Goal: Navigation & Orientation: Find specific page/section

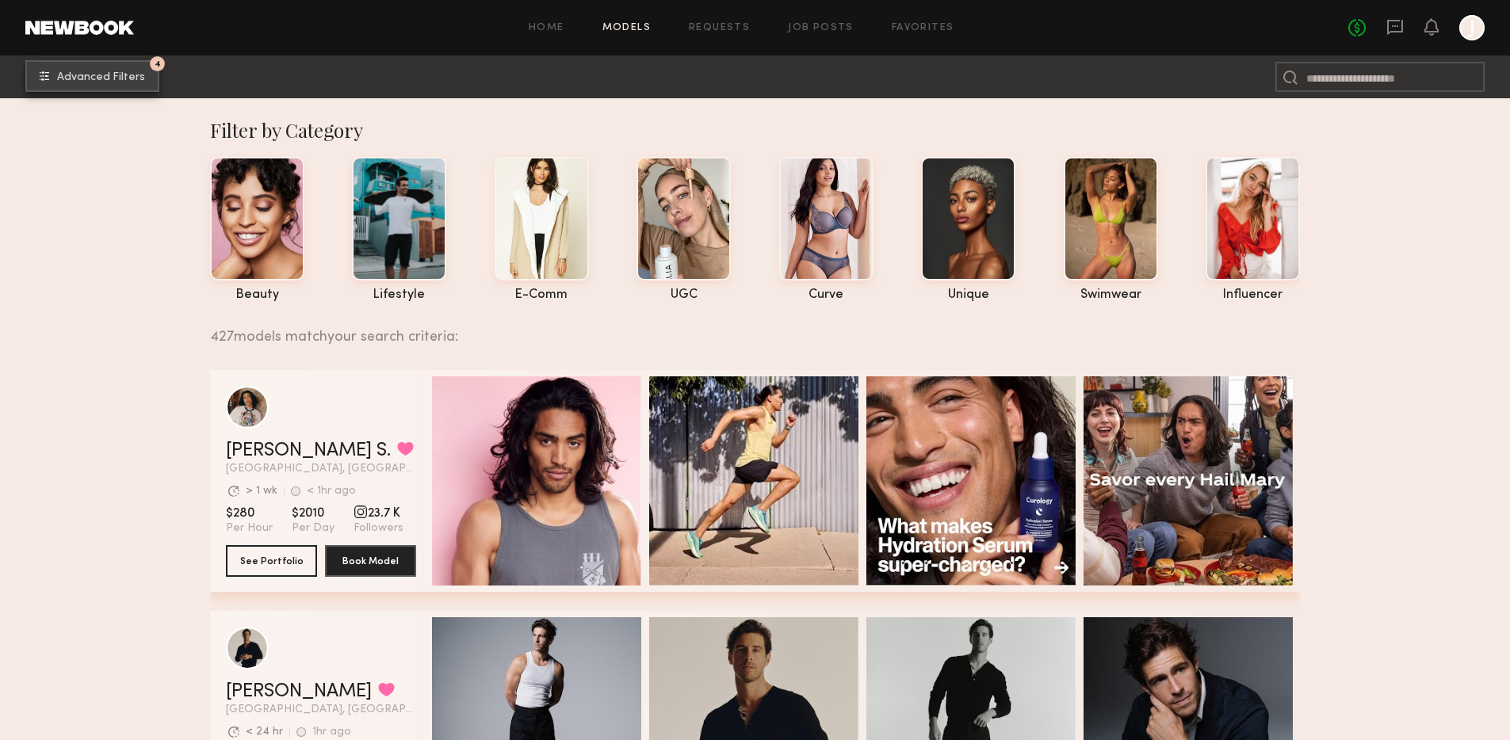
click at [78, 78] on span "Advanced Filters" at bounding box center [101, 77] width 88 height 11
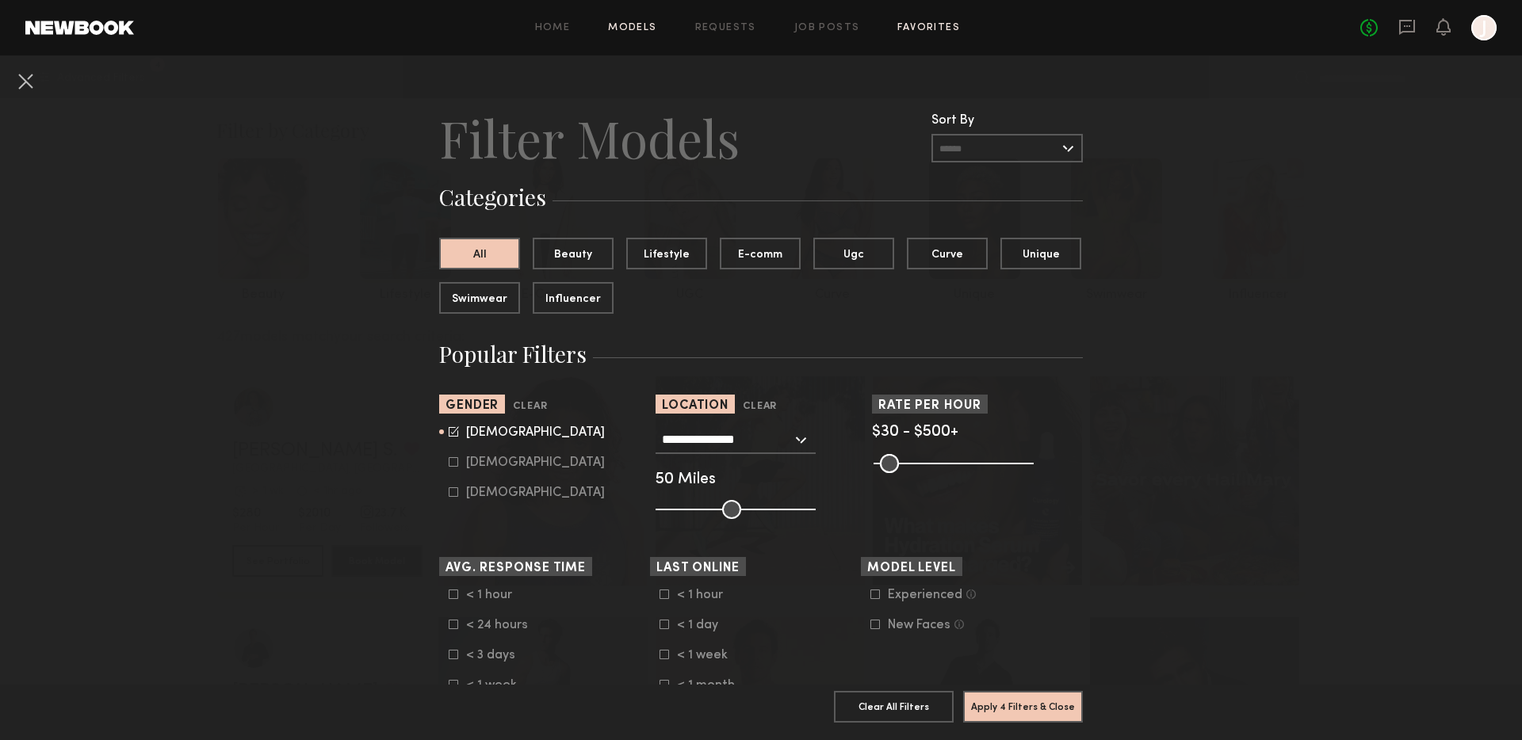
click at [704, 29] on link "Favorites" at bounding box center [928, 28] width 63 height 10
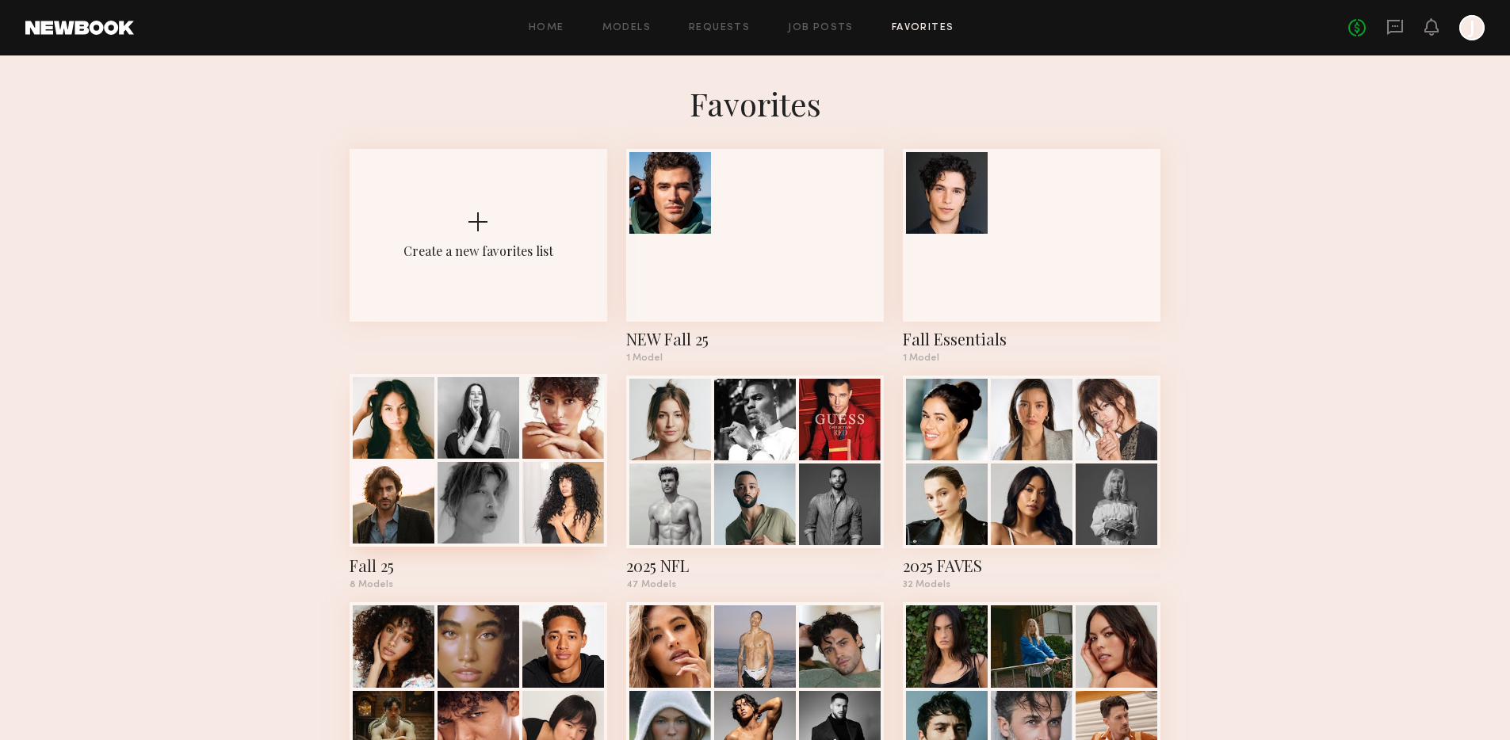
click at [522, 453] on div at bounding box center [563, 418] width 82 height 82
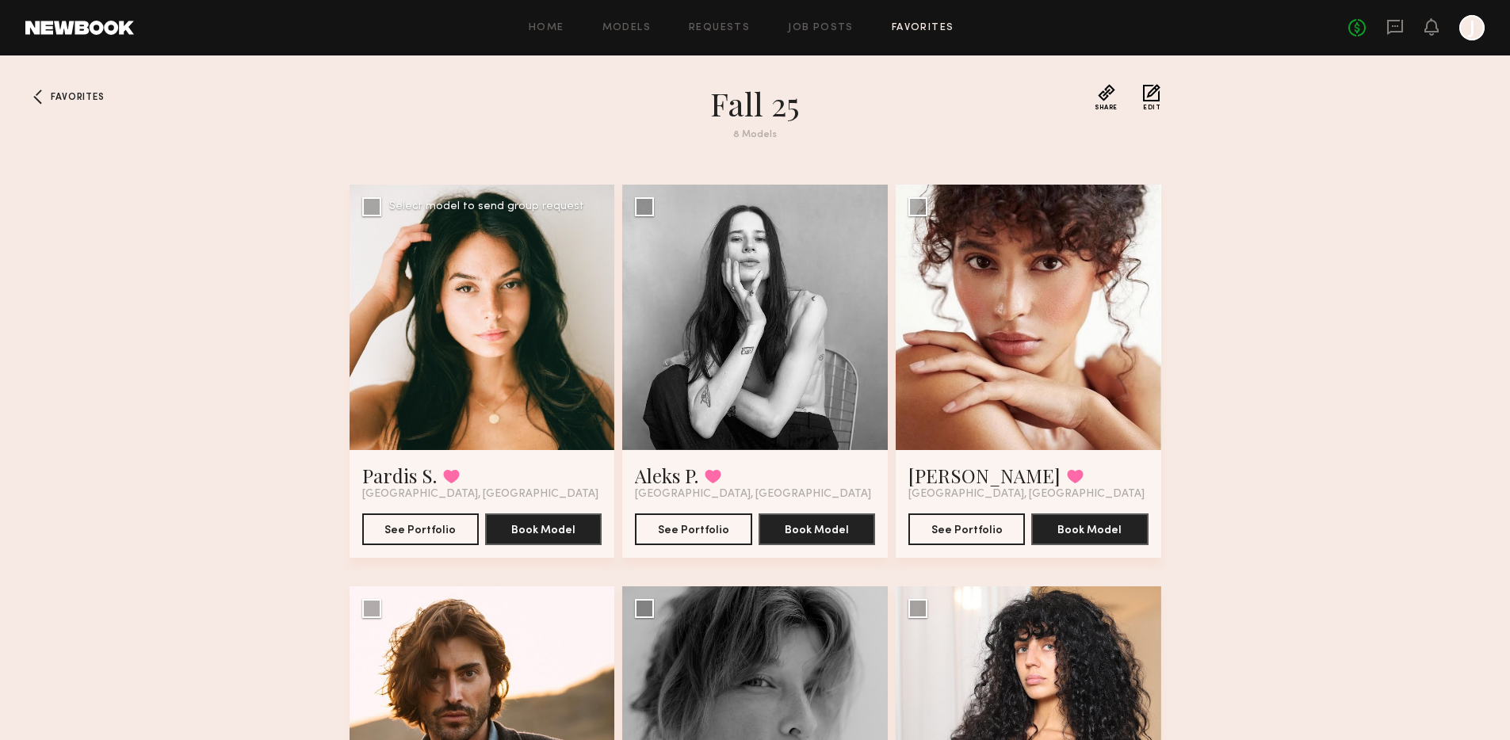
click at [471, 347] on div at bounding box center [483, 318] width 266 height 266
click at [507, 329] on div at bounding box center [483, 318] width 266 height 266
click at [526, 335] on div at bounding box center [483, 318] width 266 height 266
click at [388, 471] on link "Pardis S." at bounding box center [399, 475] width 75 height 25
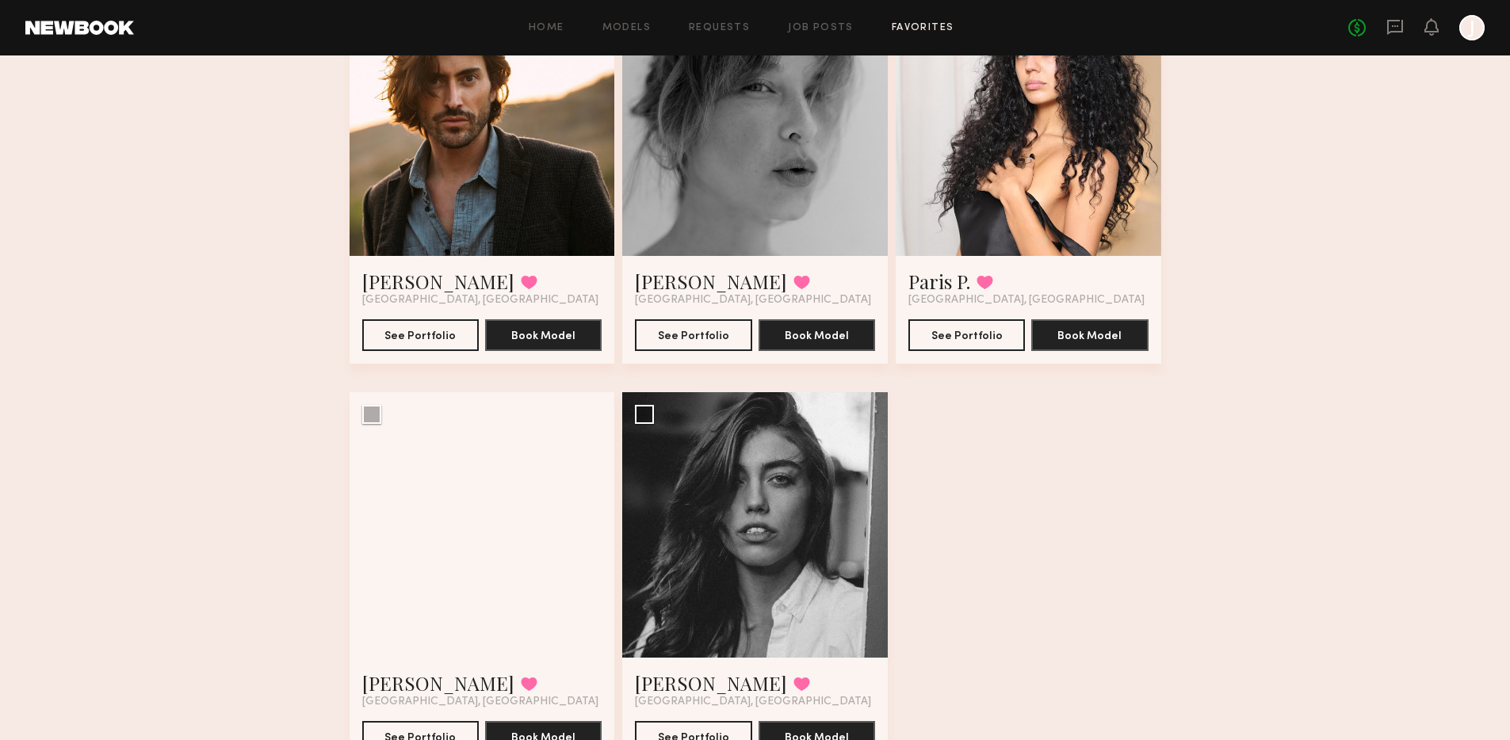
scroll to position [675, 0]
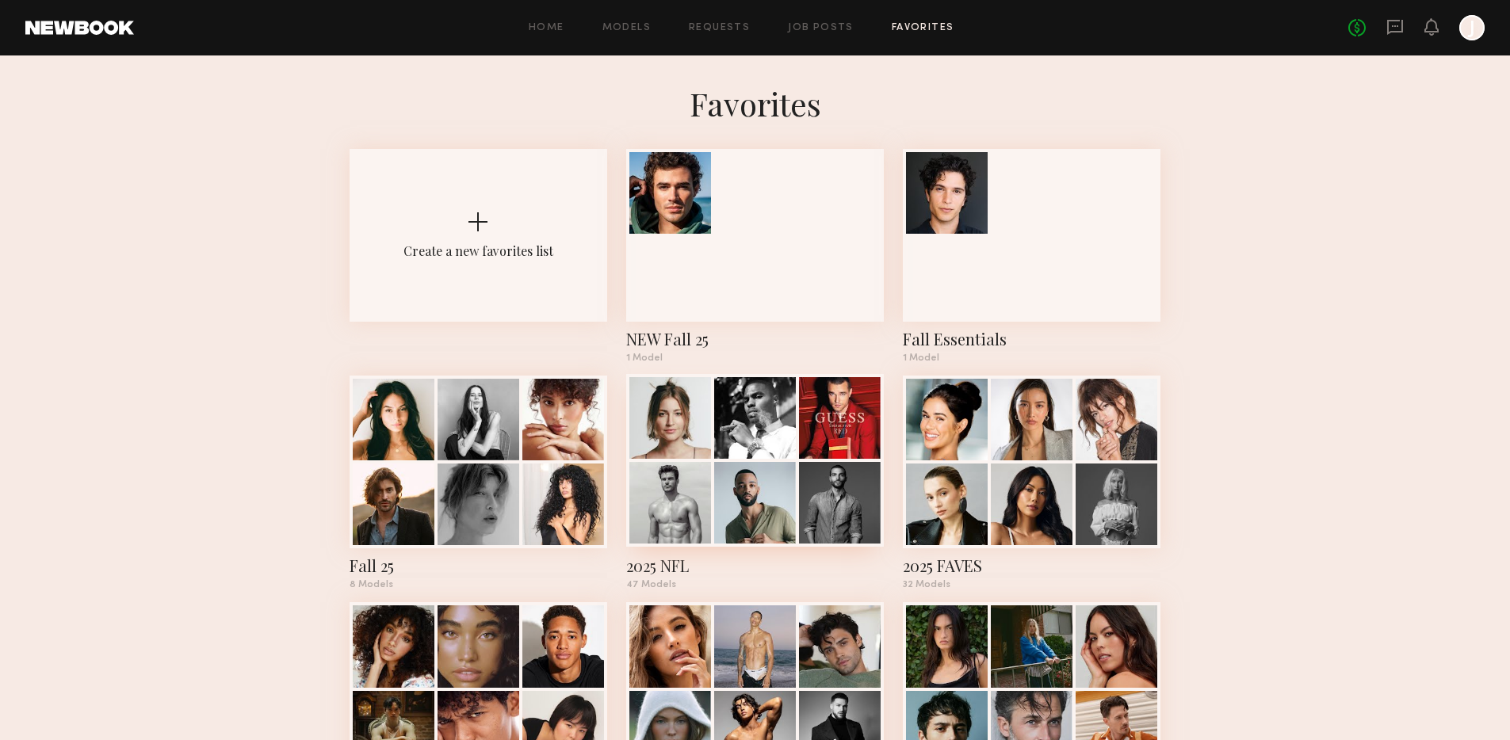
drag, startPoint x: 794, startPoint y: 464, endPoint x: 789, endPoint y: 425, distance: 39.2
click at [704, 426] on div at bounding box center [755, 418] width 82 height 82
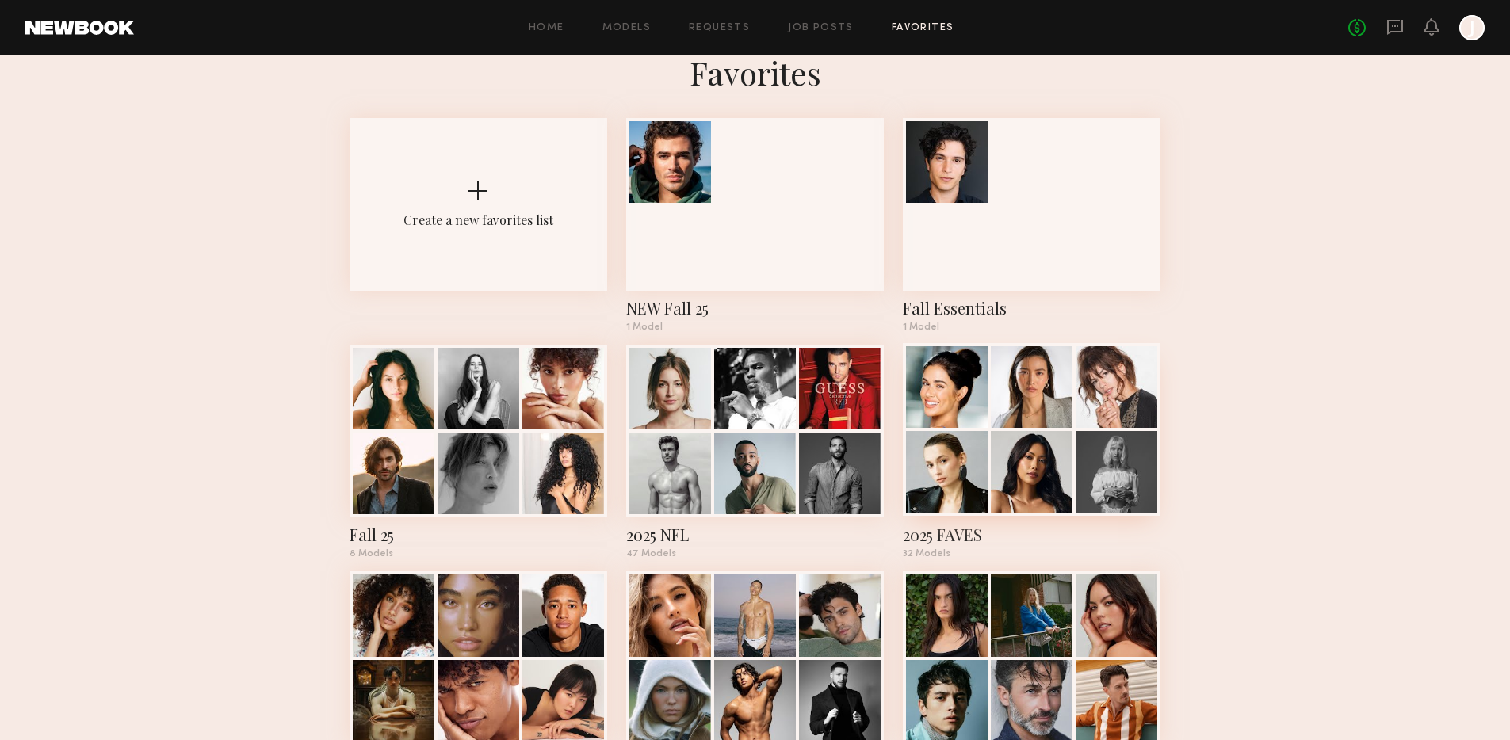
scroll to position [41, 0]
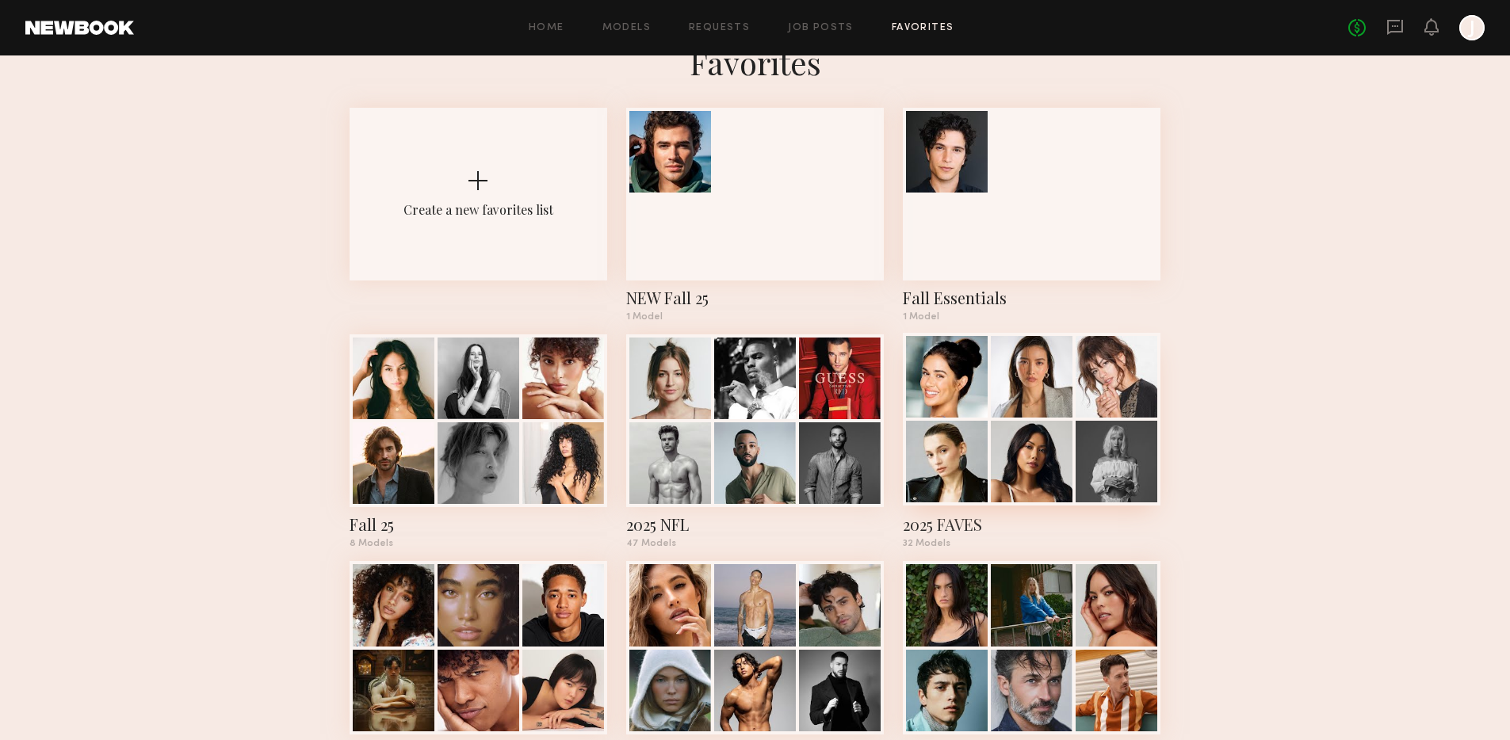
click at [704, 410] on div at bounding box center [1032, 377] width 82 height 82
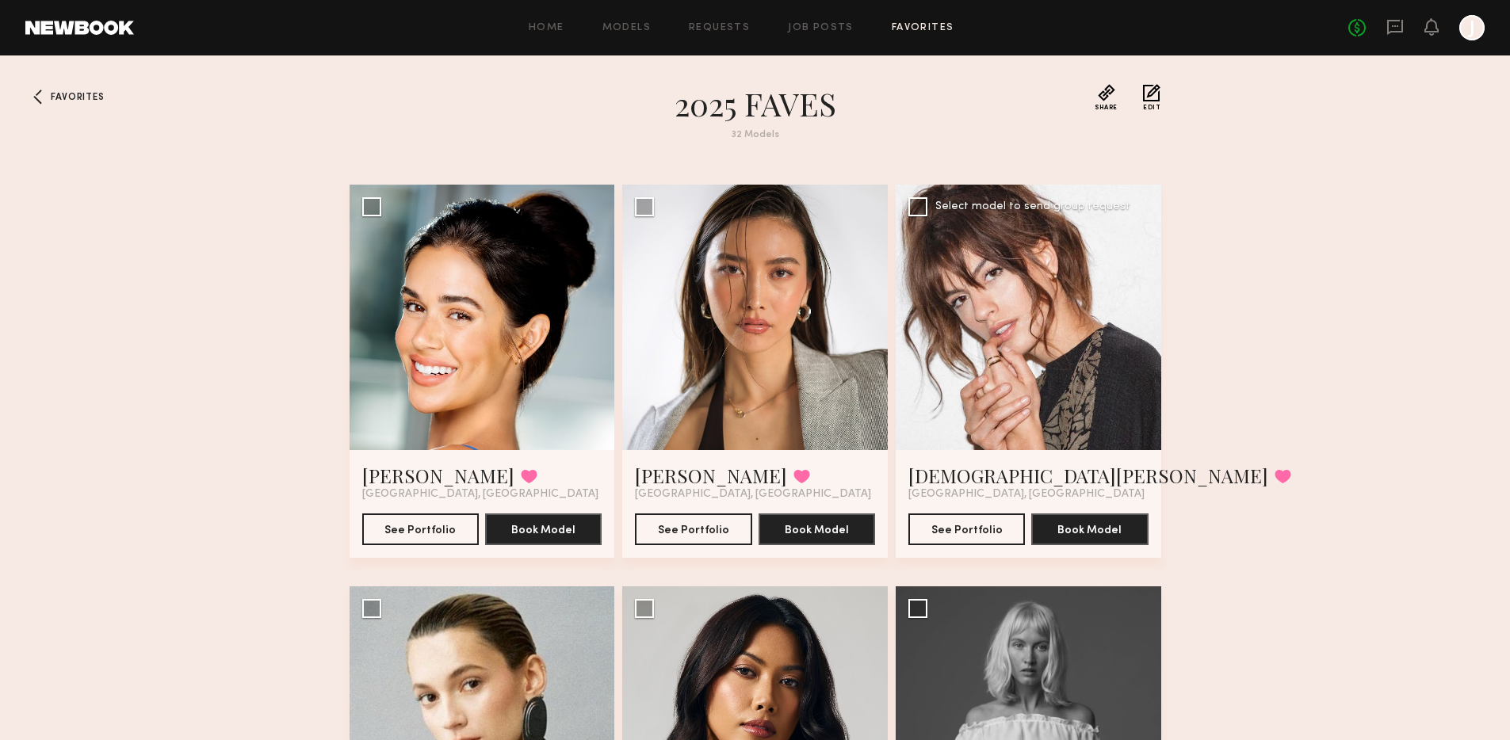
drag, startPoint x: 1014, startPoint y: 387, endPoint x: 1040, endPoint y: 378, distance: 27.6
click at [704, 387] on div at bounding box center [1029, 318] width 266 height 266
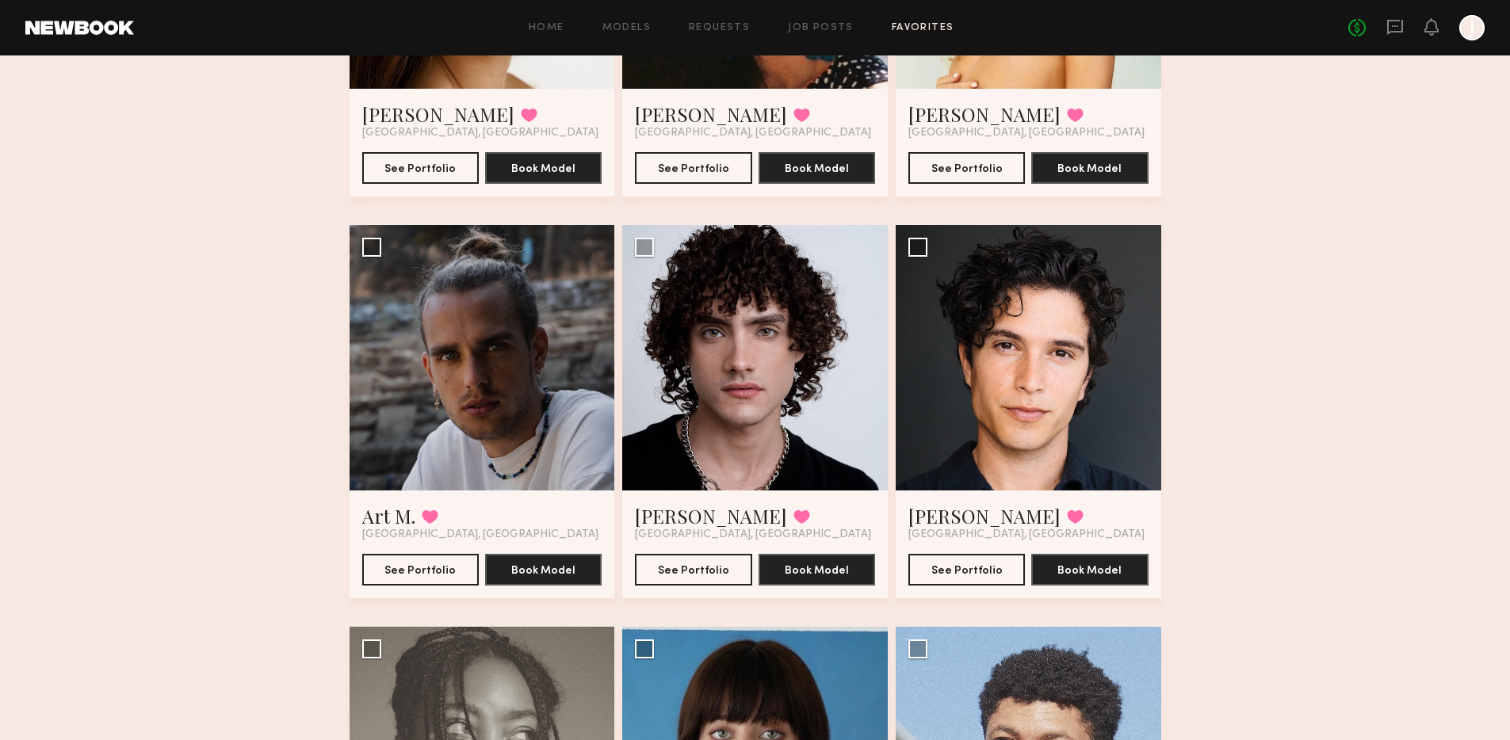
scroll to position [3172, 0]
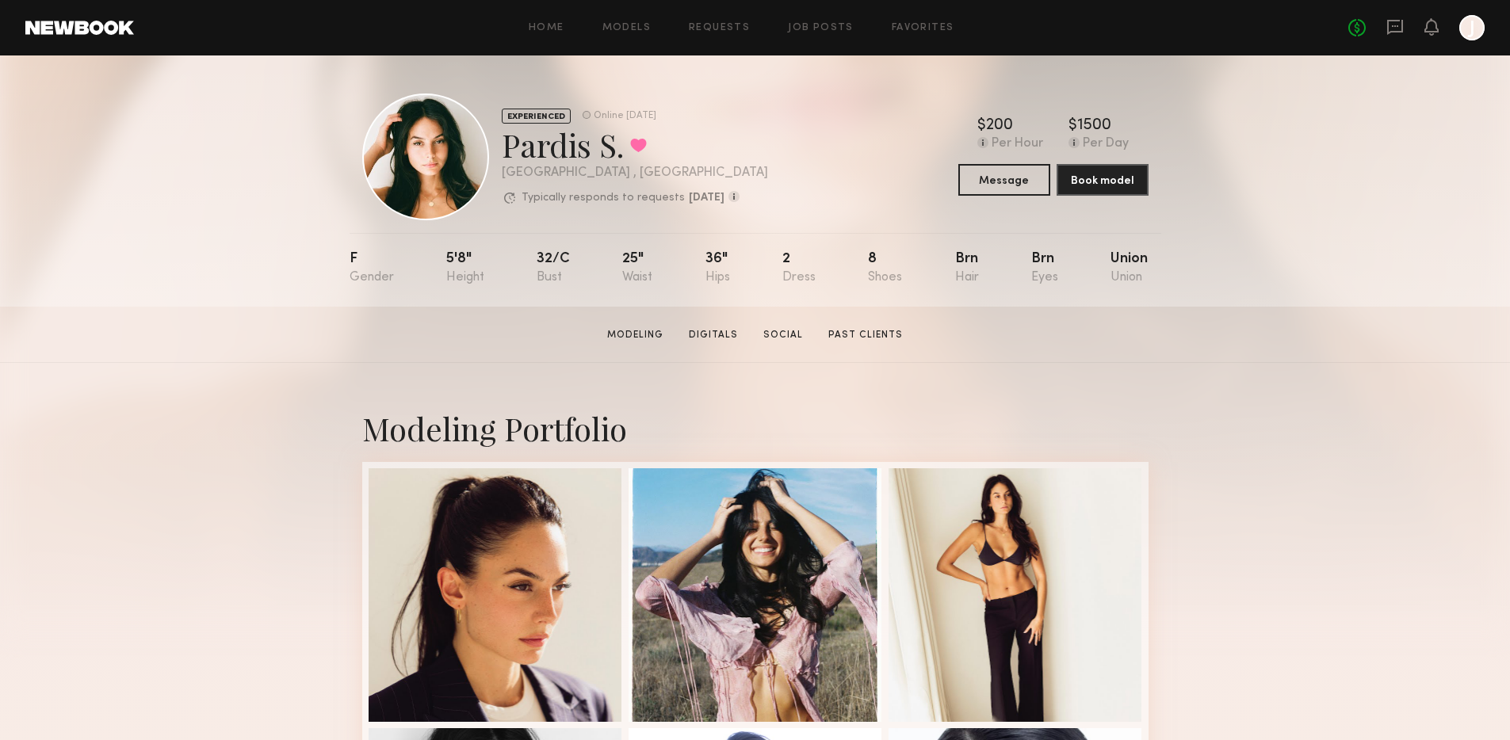
drag, startPoint x: 468, startPoint y: 166, endPoint x: 450, endPoint y: 167, distance: 18.3
click at [473, 165] on div at bounding box center [425, 157] width 127 height 127
click at [434, 172] on div at bounding box center [425, 157] width 127 height 127
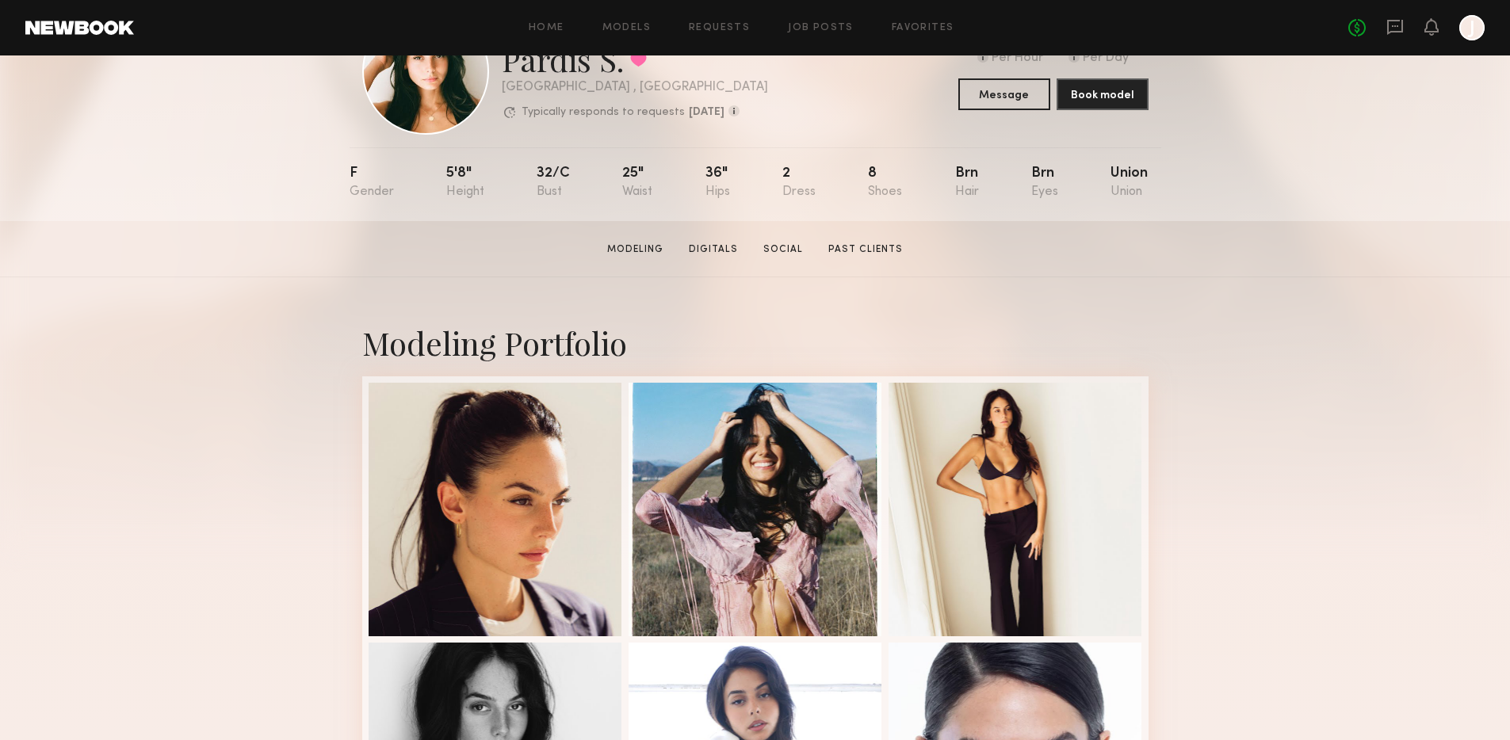
scroll to position [84, 0]
